Goal: Information Seeking & Learning: Learn about a topic

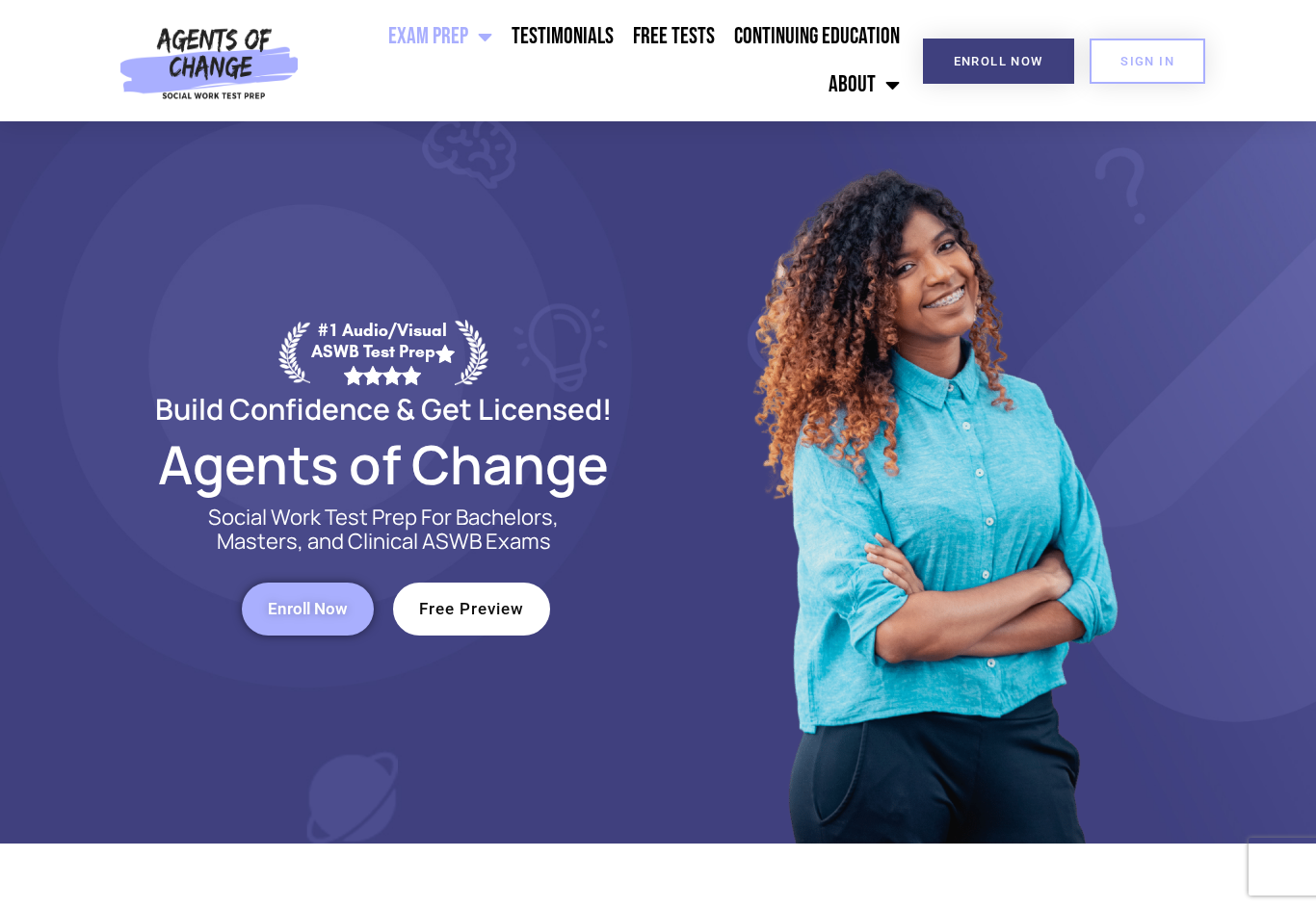
scroll to position [1, 0]
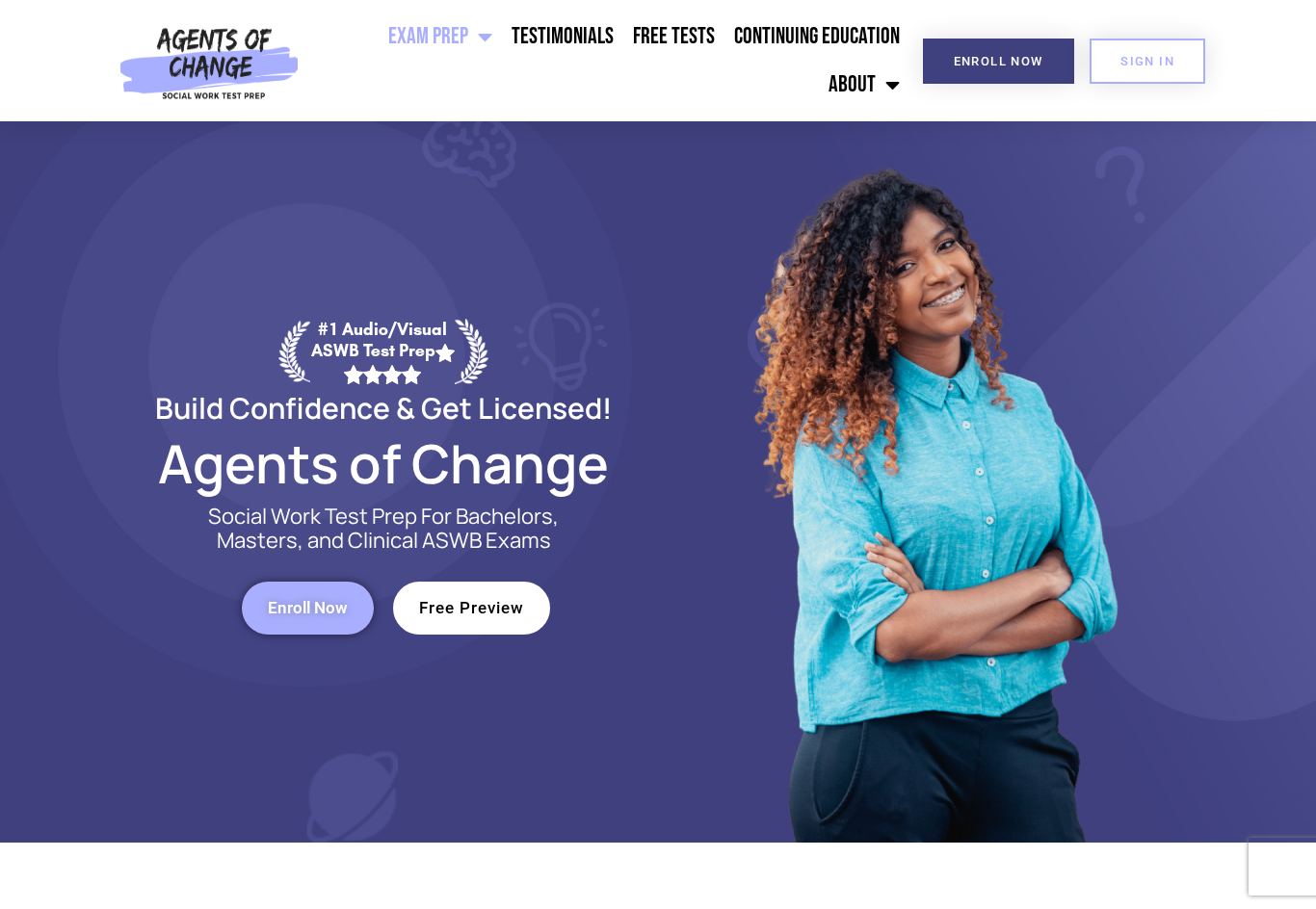
click at [470, 613] on span "Free Preview" at bounding box center [472, 608] width 105 height 16
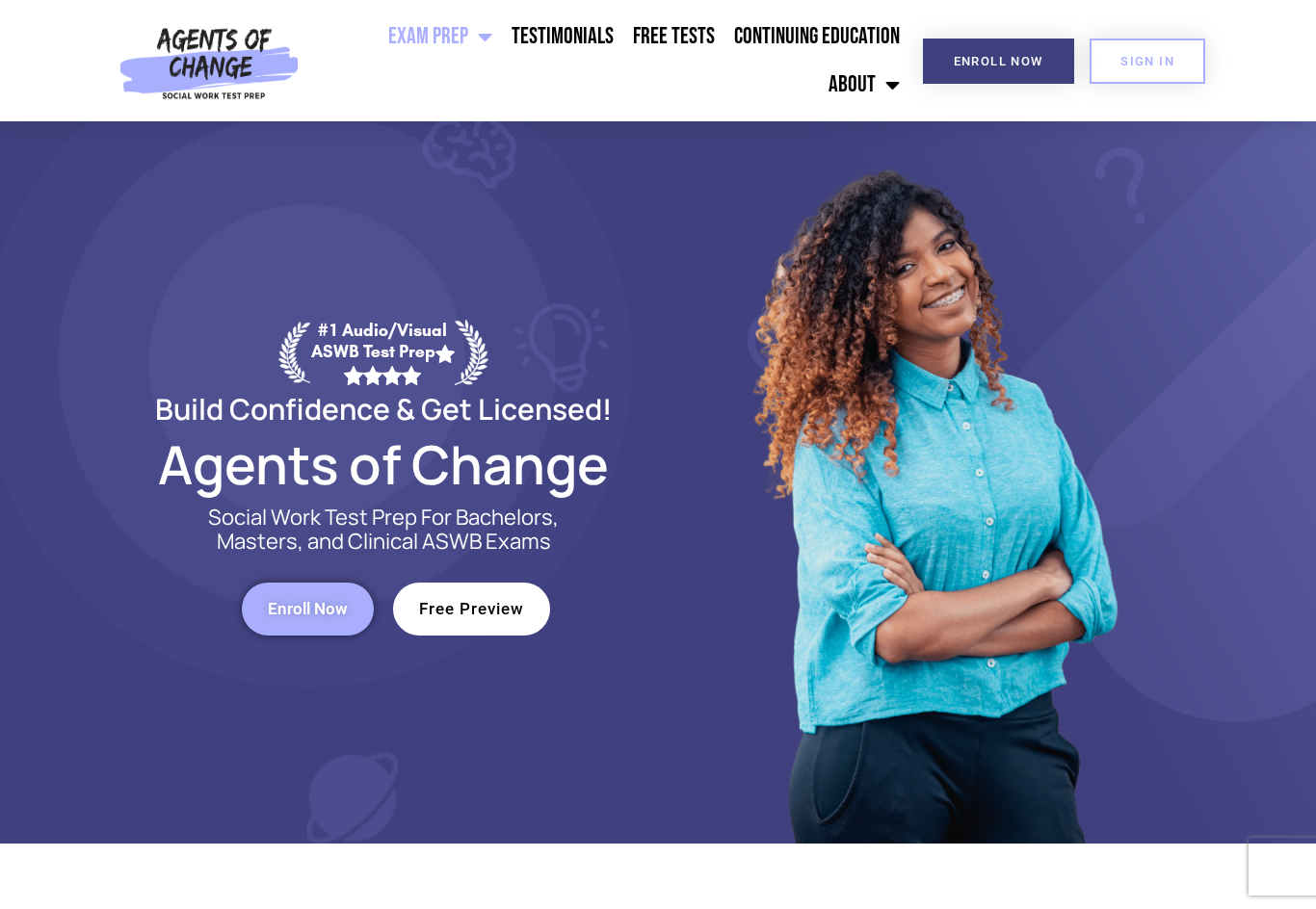
scroll to position [34, 0]
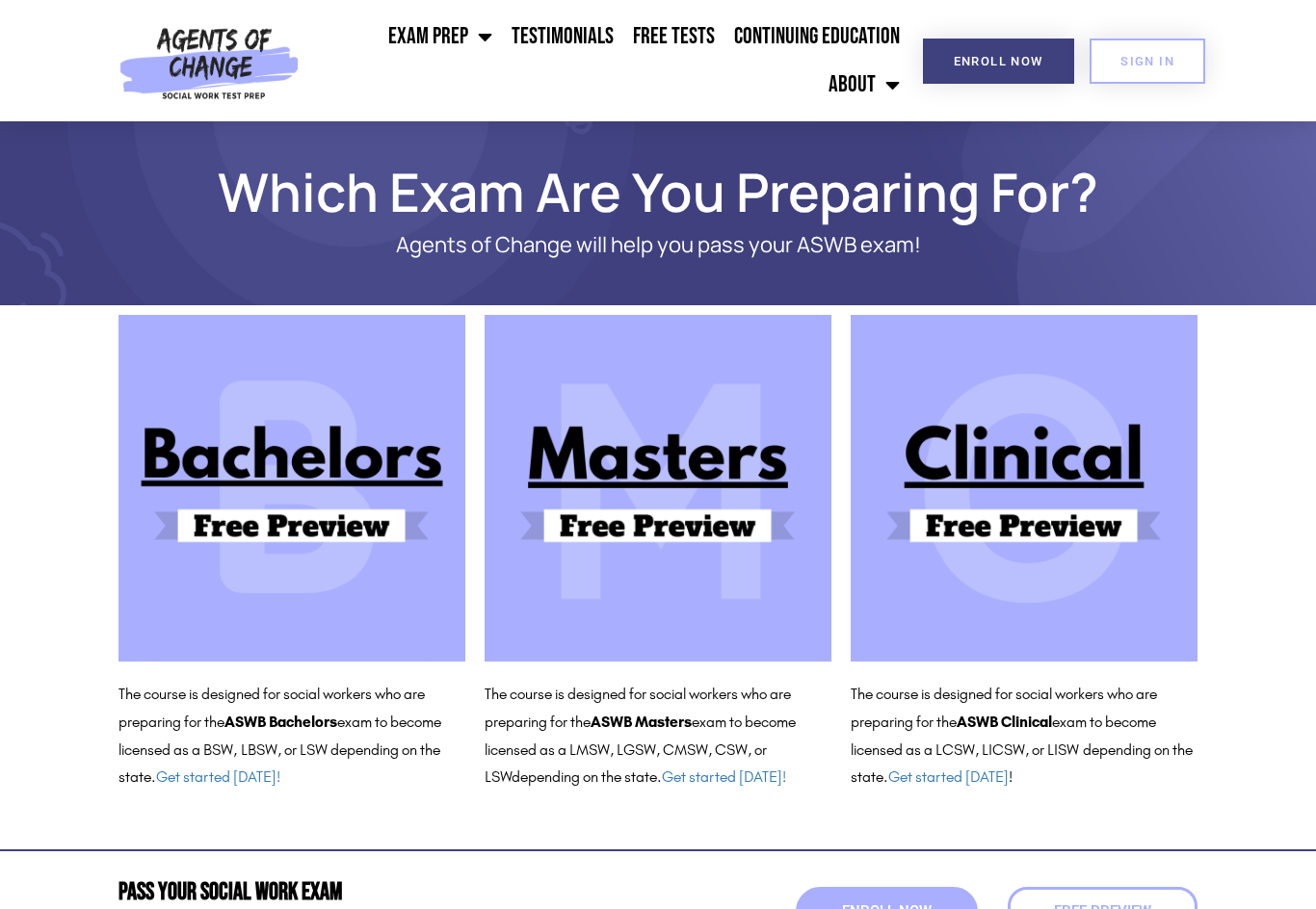
click at [484, 33] on span "Menu" at bounding box center [480, 37] width 24 height 43
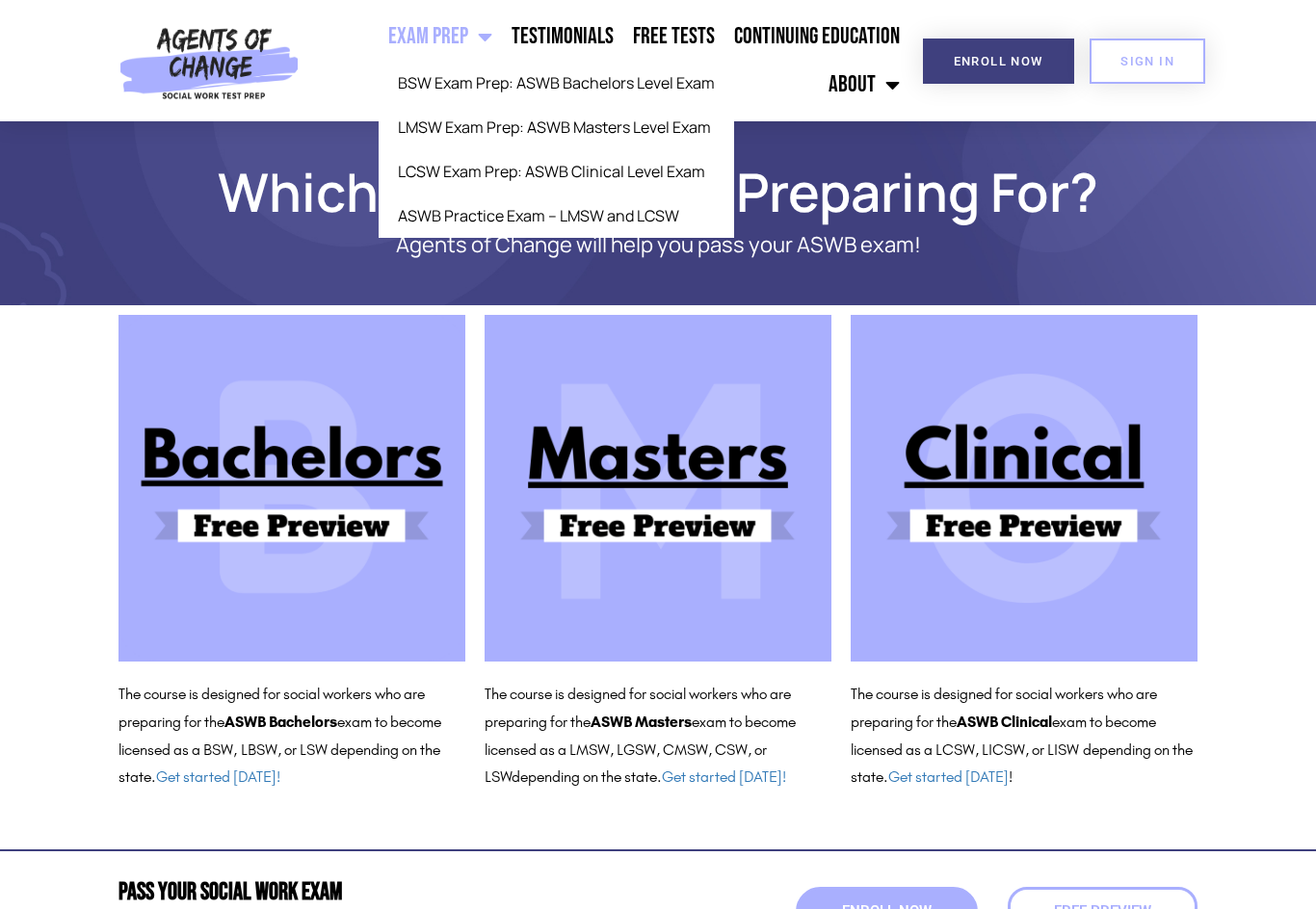
click at [215, 784] on p "The course is designed for social workers who are preparing for the ASWB Bachel…" at bounding box center [292, 736] width 347 height 111
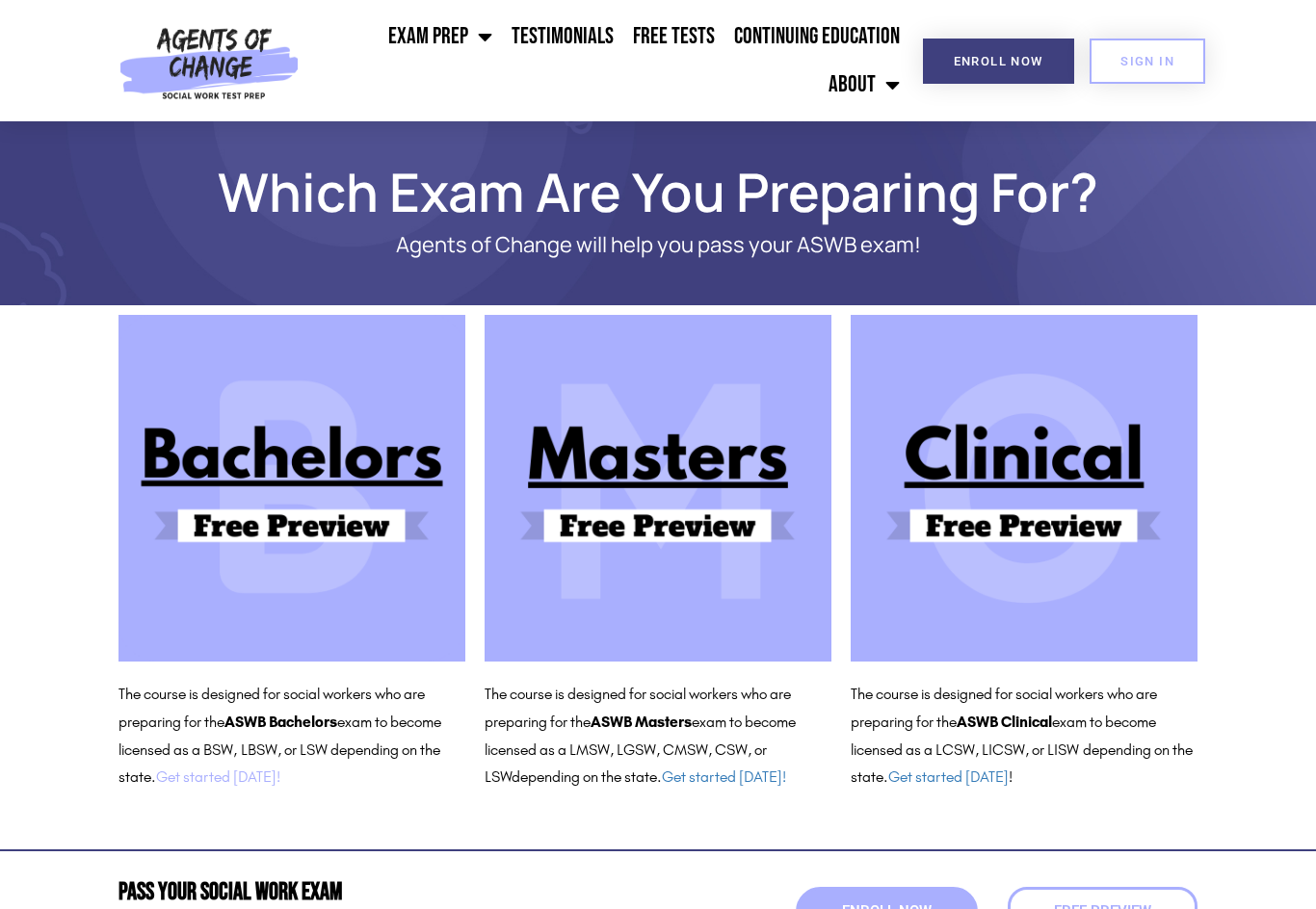
click at [210, 781] on link "Get started today!" at bounding box center [218, 777] width 125 height 18
